Goal: Information Seeking & Learning: Learn about a topic

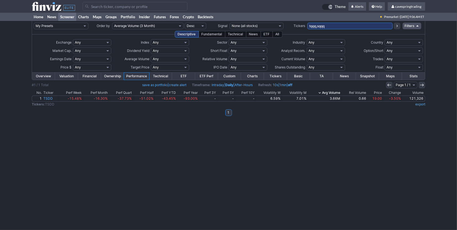
type input "tqqq,sqqq"
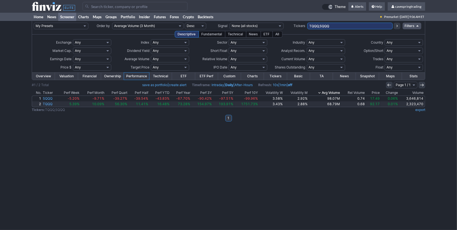
click at [360, 28] on input "TQQQ,SQQQ" at bounding box center [349, 26] width 85 height 7
type input "TQQQ,SQQQ,tna,tlt"
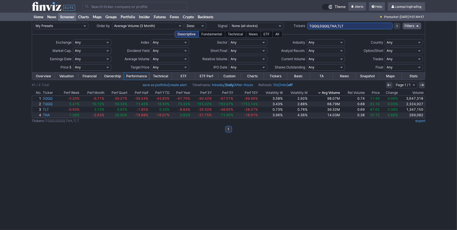
click at [347, 23] on td "TQQQ,SQQQ,TNA,TLT" at bounding box center [349, 26] width 85 height 10
drag, startPoint x: 348, startPoint y: 25, endPoint x: 305, endPoint y: 21, distance: 43.0
click at [324, 23] on input "TQQQ,SQQQ,TNA,TLT" at bounding box center [349, 26] width 85 height 7
type input "ethe,etht,ethu"
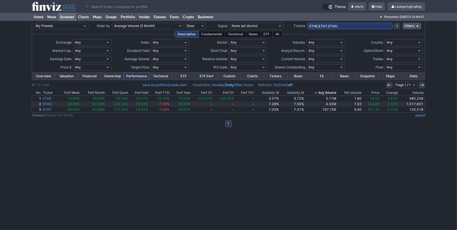
drag, startPoint x: 322, startPoint y: 30, endPoint x: 265, endPoint y: 30, distance: 57.5
click at [307, 29] on input "ETHE,ETHT,ETHU" at bounding box center [349, 26] width 85 height 7
type input "n"
